Goal: Book appointment/travel/reservation

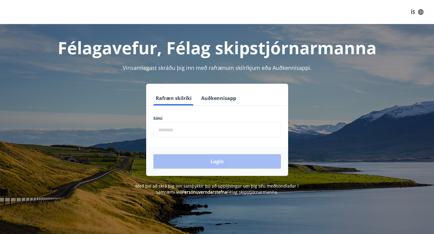
click at [230, 127] on input "phone" at bounding box center [218, 130] width 128 height 15
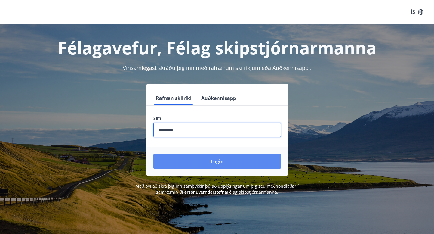
type input "********"
click at [232, 161] on button "Login" at bounding box center [218, 161] width 128 height 14
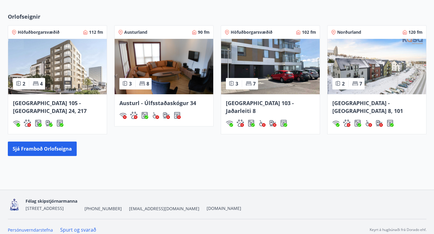
scroll to position [379, 0]
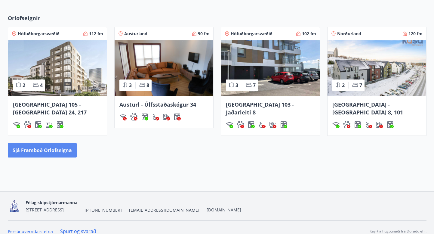
click at [47, 143] on button "Sjá framboð orlofseigna" at bounding box center [42, 150] width 69 height 14
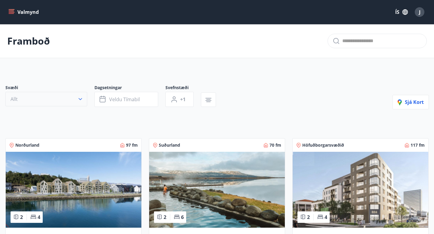
click at [79, 103] on button "Allt" at bounding box center [46, 99] width 82 height 14
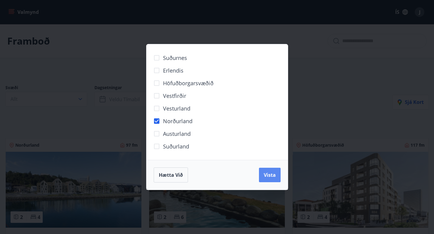
click at [266, 174] on span "Vista" at bounding box center [270, 175] width 12 height 7
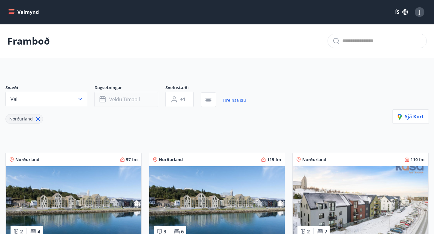
click at [133, 101] on span "Veldu tímabil" at bounding box center [124, 99] width 31 height 7
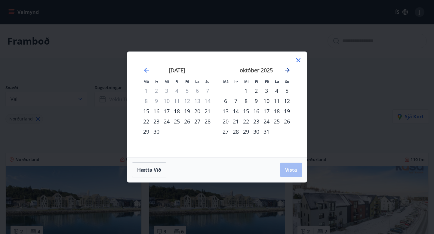
click at [287, 68] on icon "Move forward to switch to the next month." at bounding box center [287, 70] width 7 height 7
click at [265, 111] on div "14" at bounding box center [267, 111] width 10 height 10
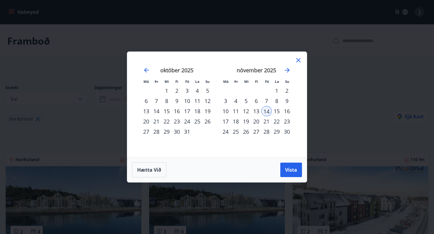
click at [287, 114] on div "16" at bounding box center [287, 111] width 10 height 10
click at [291, 170] on span "Vista" at bounding box center [291, 169] width 12 height 7
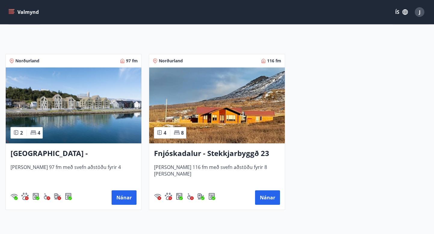
scroll to position [99, 0]
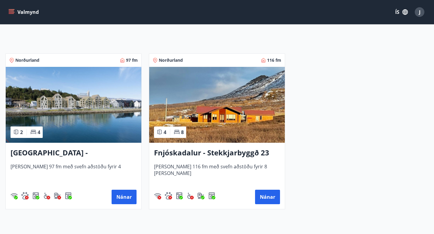
click at [245, 155] on h3 "Fnjóskadalur - Stekkjarbyggð 23" at bounding box center [217, 152] width 126 height 11
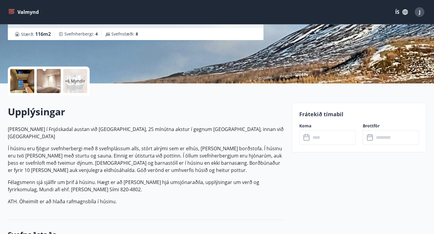
scroll to position [101, 0]
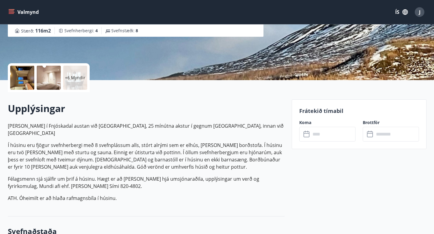
click at [319, 132] on input "text" at bounding box center [333, 134] width 45 height 15
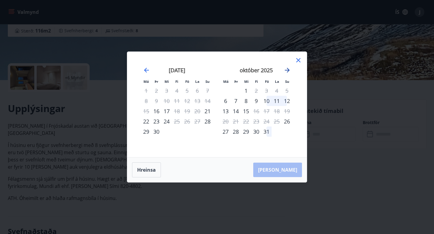
click at [286, 70] on icon "Move forward to switch to the next month." at bounding box center [287, 70] width 7 height 7
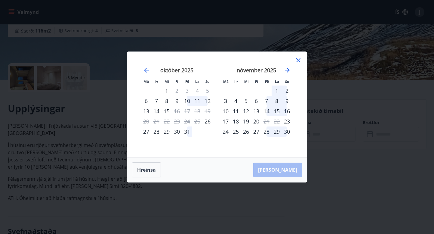
click at [266, 111] on div "14" at bounding box center [267, 111] width 10 height 10
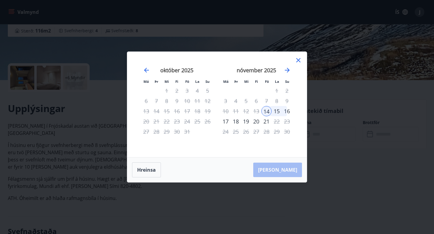
click at [287, 114] on div "16" at bounding box center [287, 111] width 10 height 10
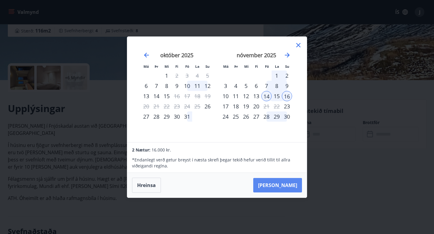
click at [294, 188] on button "Taka Frá" at bounding box center [277, 185] width 49 height 14
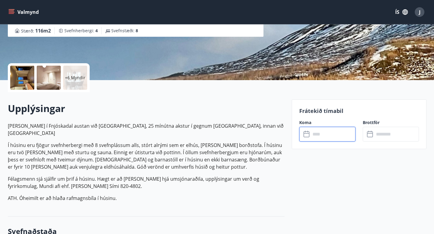
type input "******"
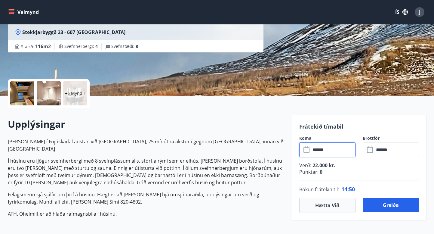
scroll to position [80, 0]
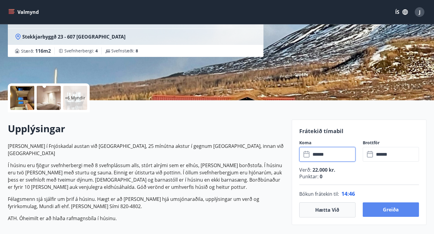
click at [400, 209] on button "Greiða" at bounding box center [391, 209] width 56 height 14
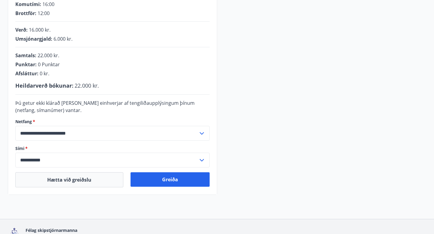
scroll to position [146, 0]
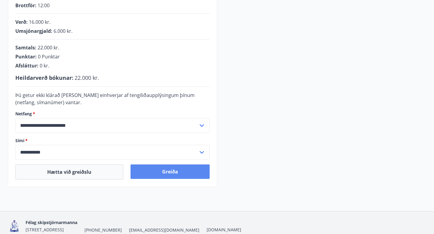
click at [187, 176] on button "Greiða" at bounding box center [170, 171] width 79 height 14
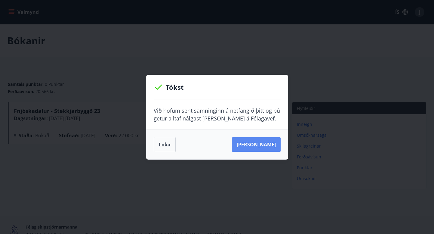
click at [259, 147] on button "[PERSON_NAME]" at bounding box center [256, 144] width 49 height 14
click at [258, 140] on button "[PERSON_NAME]" at bounding box center [256, 144] width 49 height 14
click at [268, 149] on button "[PERSON_NAME]" at bounding box center [256, 144] width 49 height 14
click at [164, 147] on button "Loka" at bounding box center [165, 144] width 22 height 15
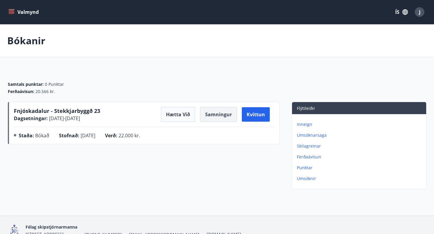
click at [220, 113] on button "Samningur" at bounding box center [218, 114] width 37 height 15
click at [254, 113] on button "Kvittun" at bounding box center [256, 114] width 28 height 14
